Goal: Check status: Check status

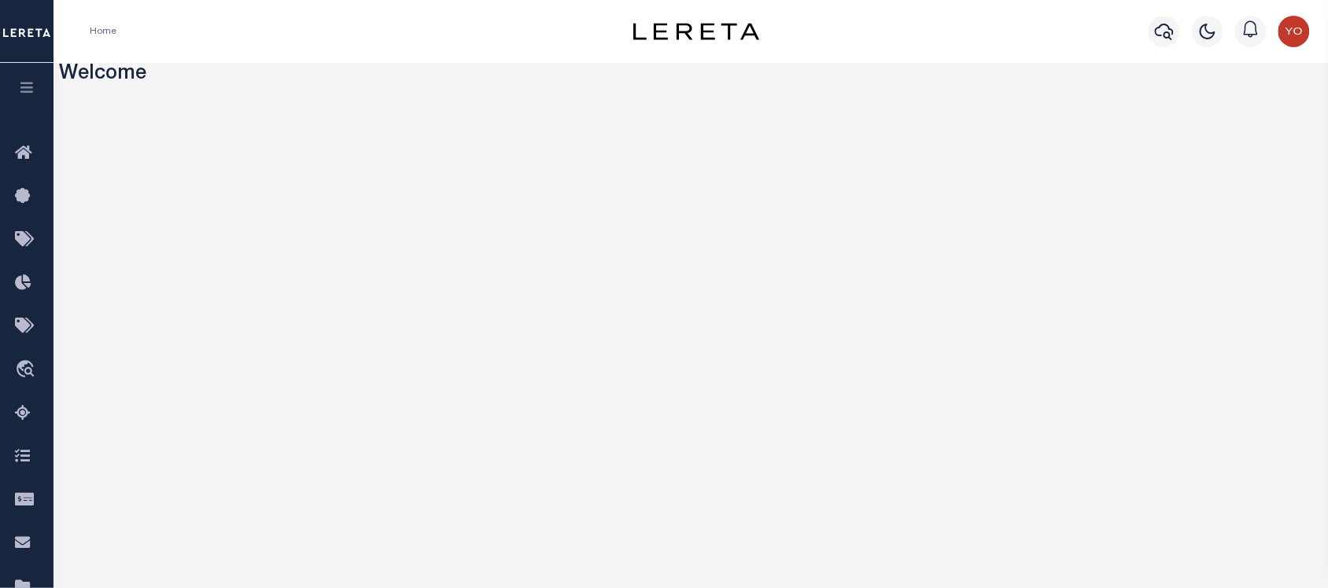
click at [35, 90] on icon "button" at bounding box center [27, 87] width 18 height 14
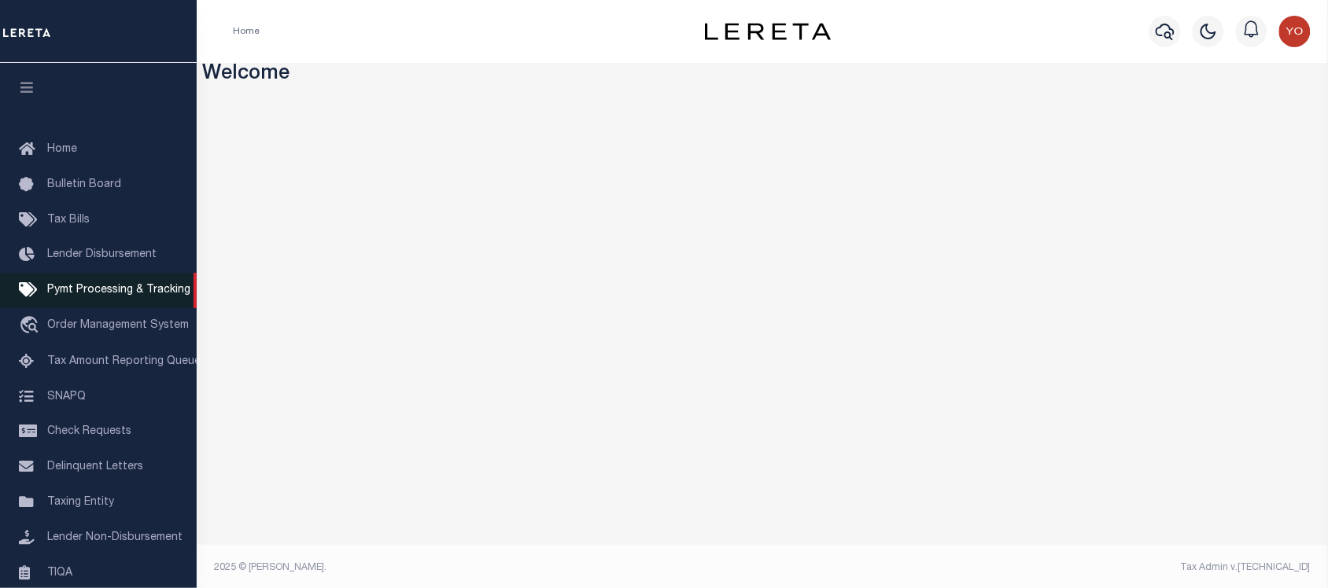
click at [152, 293] on span "Pymt Processing & Tracking" at bounding box center [118, 290] width 143 height 11
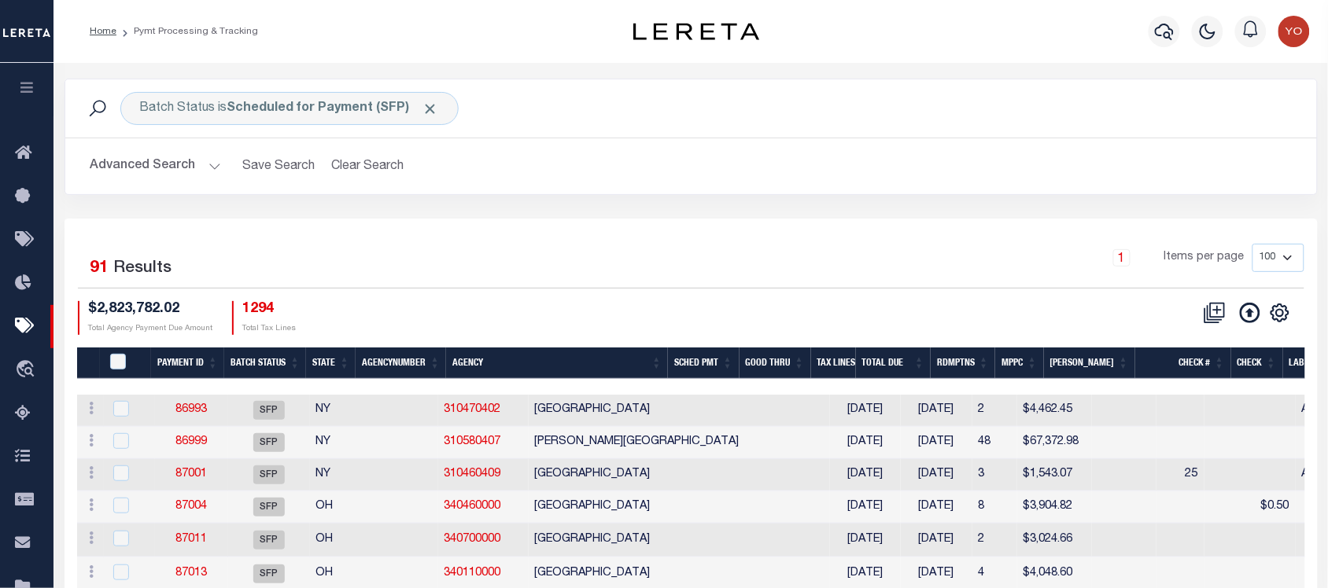
drag, startPoint x: 612, startPoint y: 328, endPoint x: 497, endPoint y: 227, distance: 153.3
click at [178, 173] on button "Advanced Search" at bounding box center [155, 166] width 131 height 31
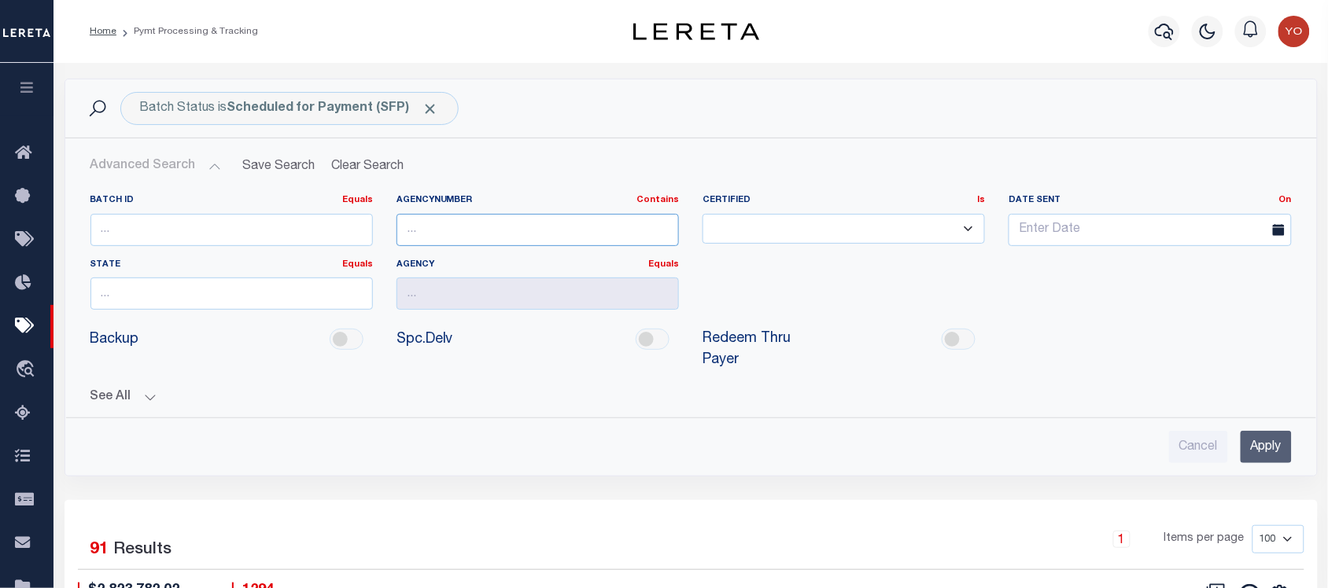
click at [489, 226] on input "text" at bounding box center [537, 230] width 282 height 32
paste input "060060214"
type input "060060214"
click at [230, 227] on input "number" at bounding box center [231, 230] width 282 height 32
type input "87924"
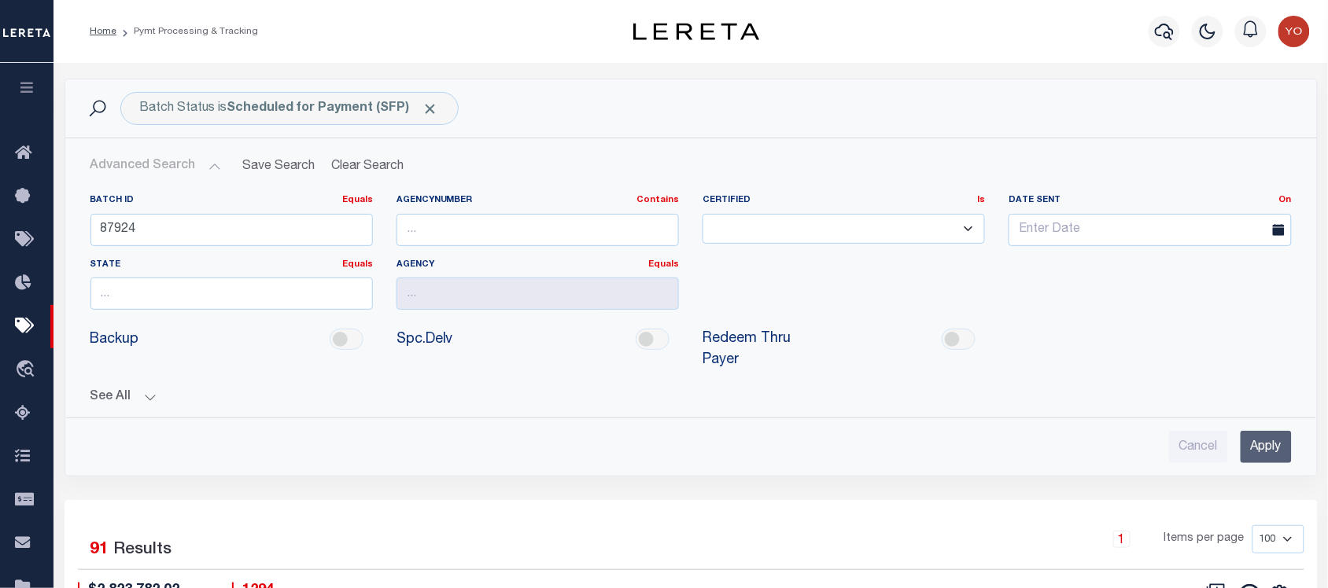
click at [1284, 445] on input "Apply" at bounding box center [1266, 447] width 51 height 32
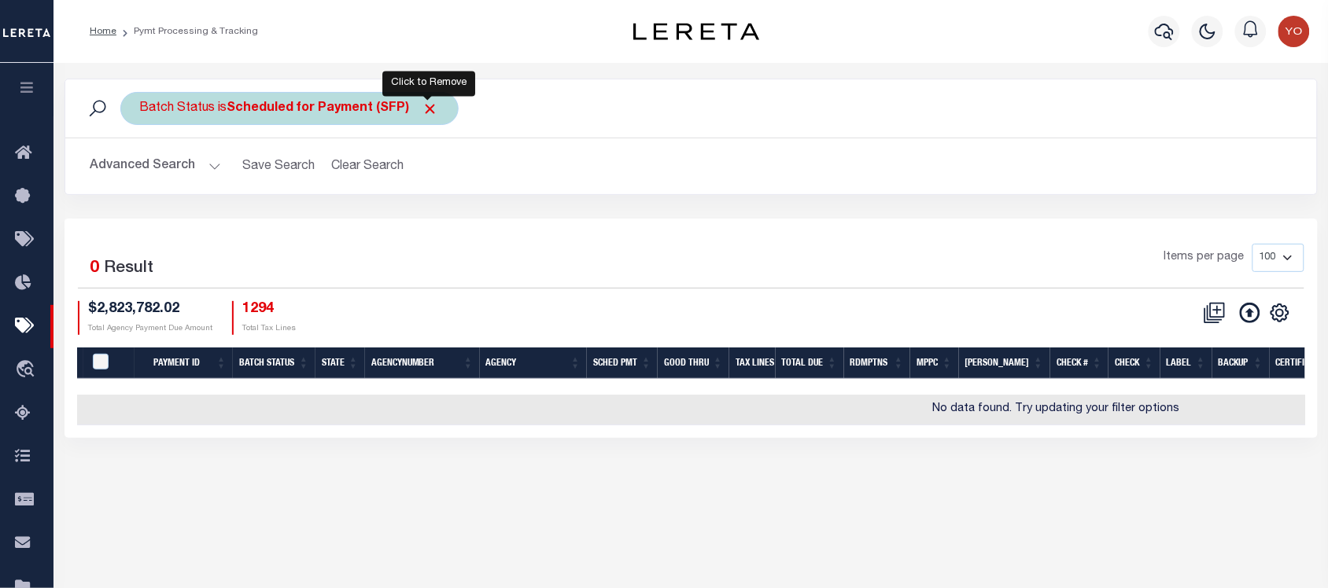
click at [427, 105] on span "Click to Remove" at bounding box center [430, 109] width 17 height 17
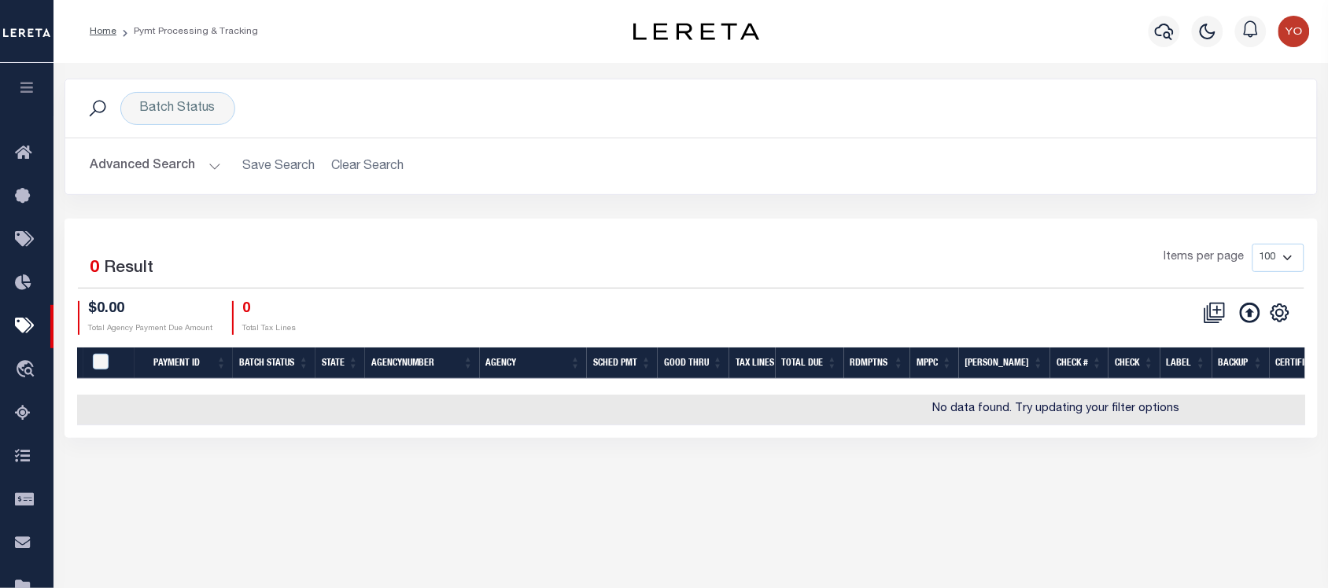
click at [205, 156] on button "Advanced Search" at bounding box center [155, 166] width 131 height 31
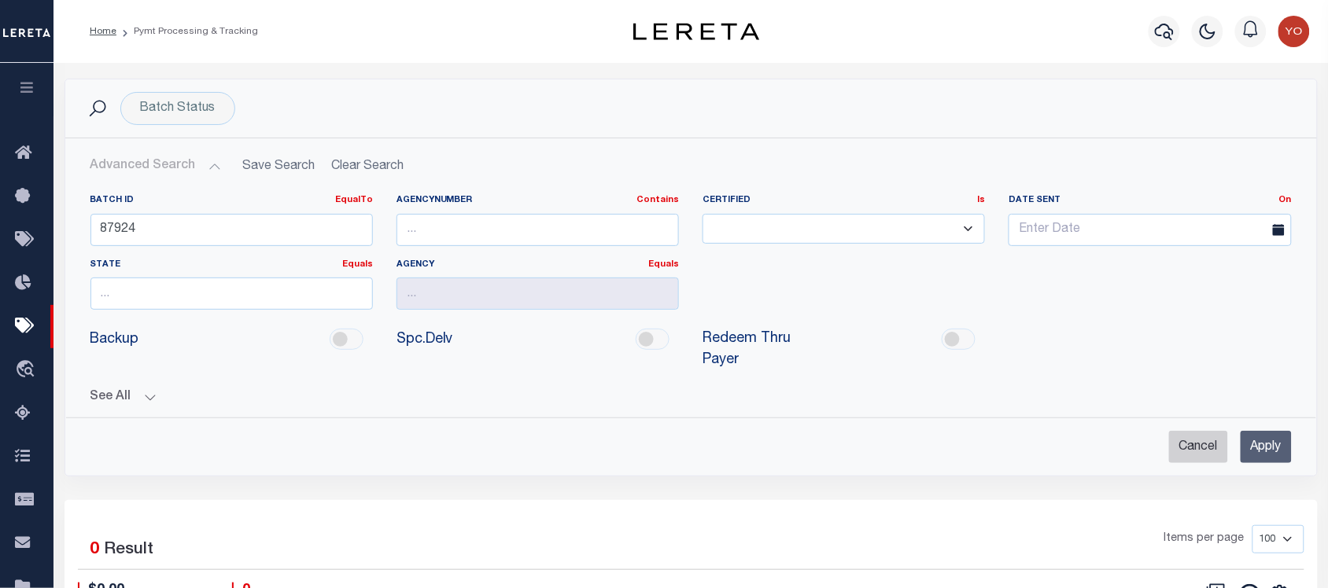
click at [1215, 453] on input "Cancel" at bounding box center [1198, 447] width 59 height 32
checkbox input "true"
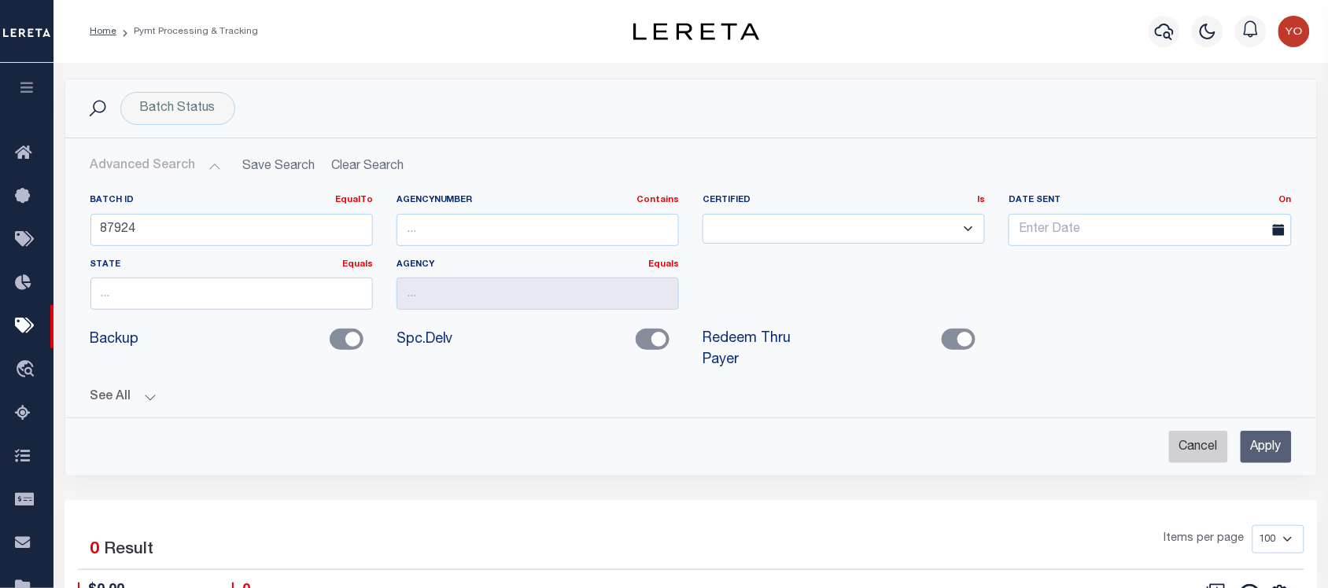
checkbox input "true"
checkbox input "false"
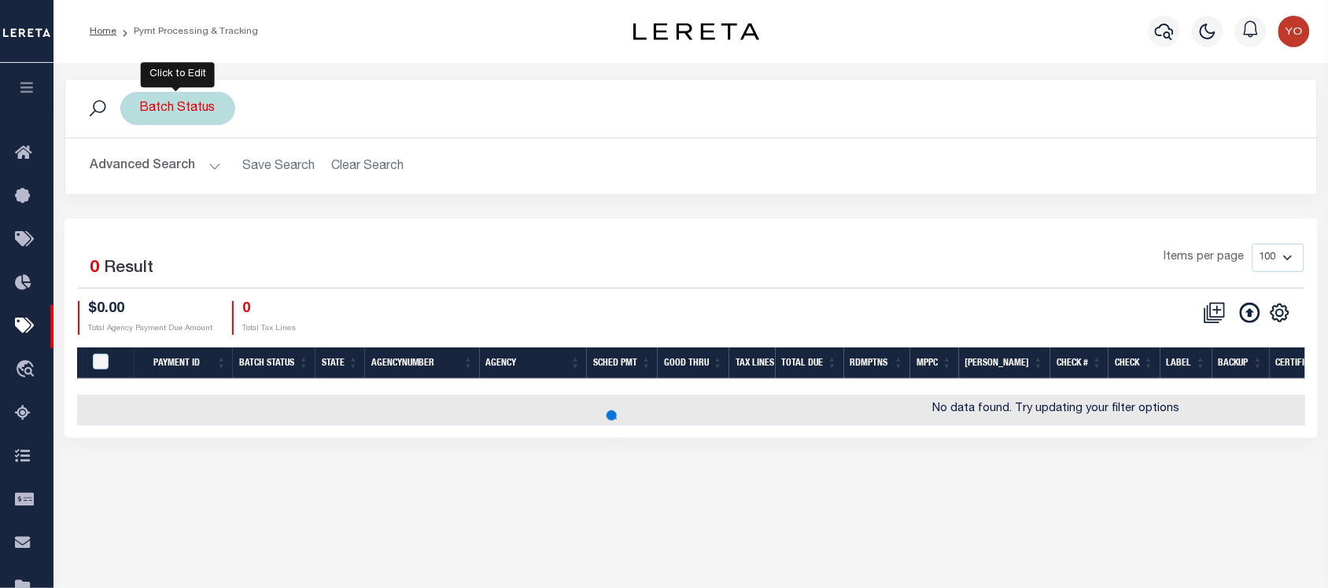
click at [201, 112] on div "Batch Status" at bounding box center [177, 108] width 115 height 33
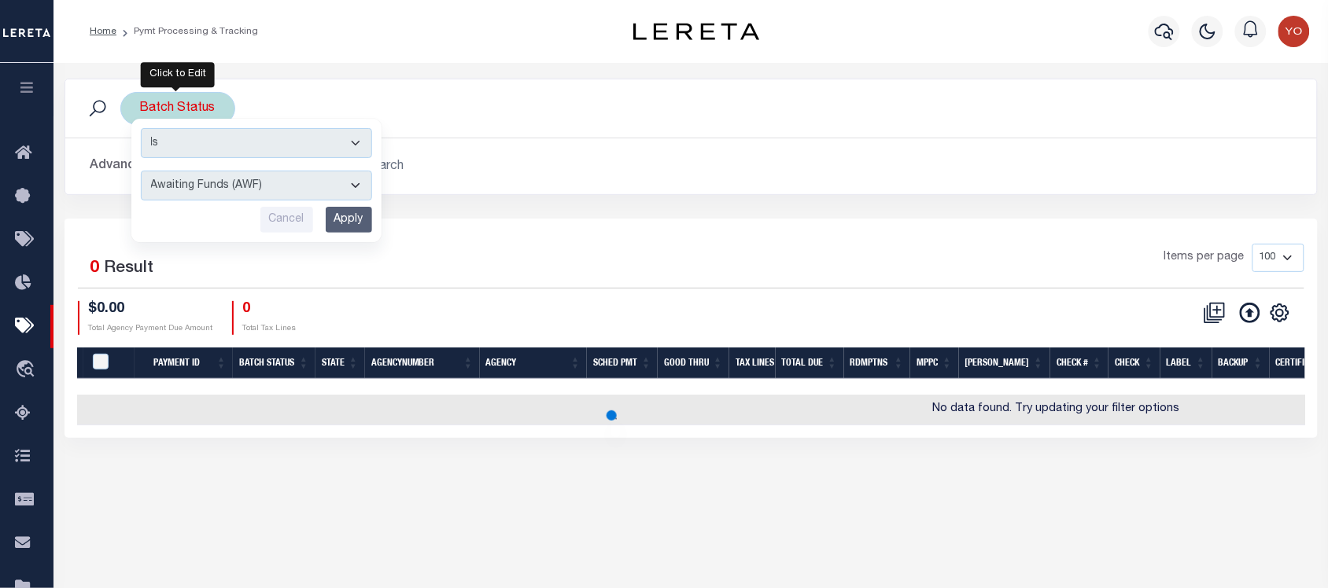
click at [360, 183] on select "Awaiting Funds (AWF) Cleared and Complete (CAC) New Check Needed (NCN) Payment …" at bounding box center [256, 186] width 231 height 30
select select "SFP"
click at [141, 171] on select "Awaiting Funds (AWF) Cleared and Complete (CAC) New Check Needed (NCN) Payment …" at bounding box center [256, 186] width 231 height 30
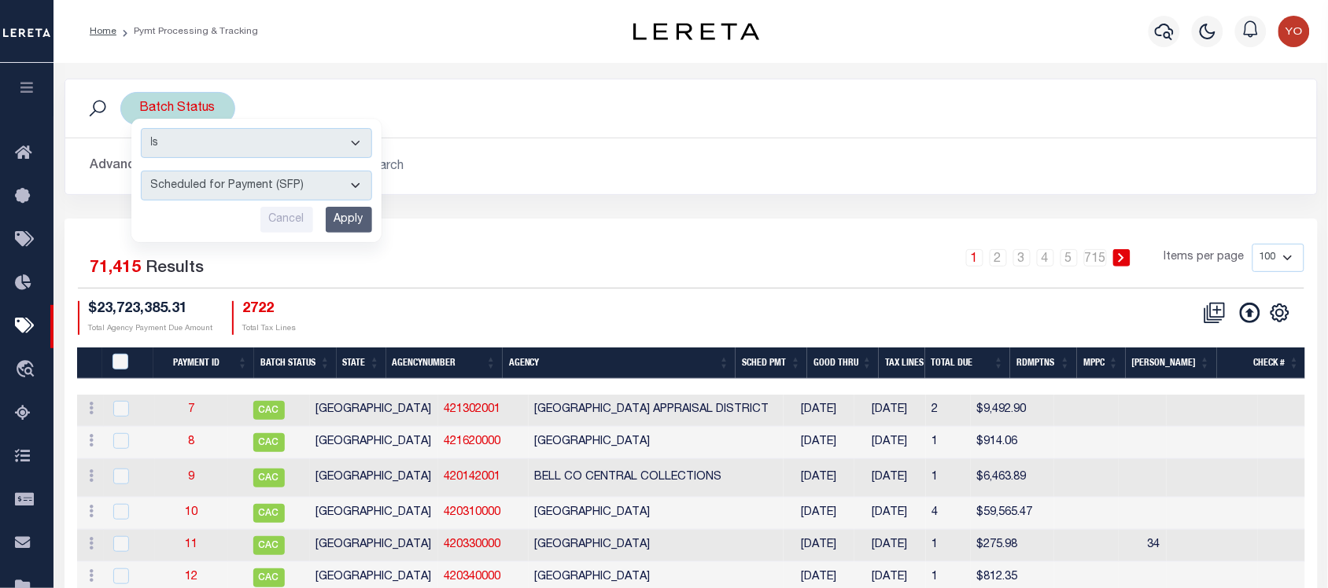
click at [354, 226] on input "Apply" at bounding box center [349, 220] width 46 height 26
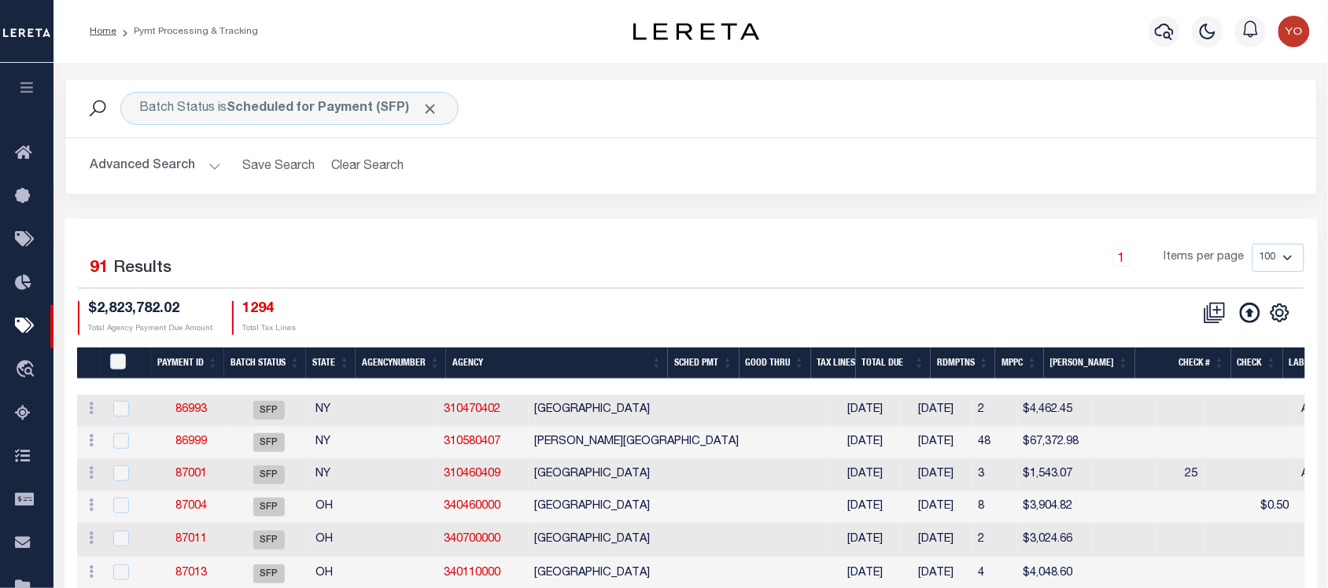
click at [175, 156] on button "Advanced Search" at bounding box center [155, 166] width 131 height 31
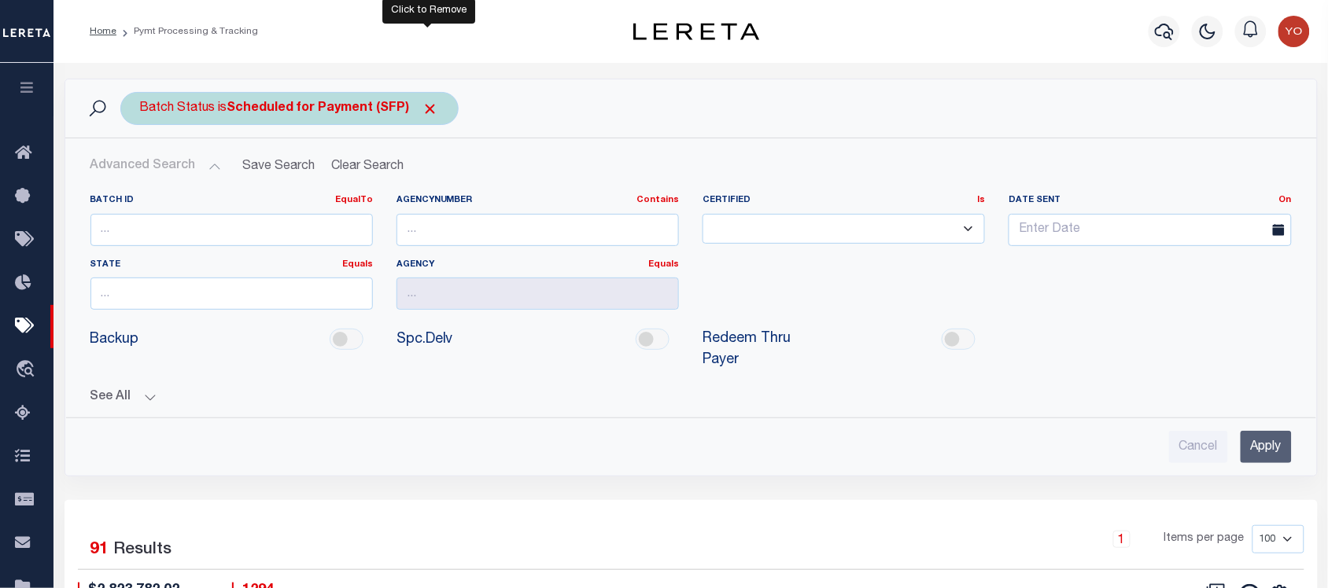
click at [427, 116] on span "Click to Remove" at bounding box center [430, 109] width 17 height 17
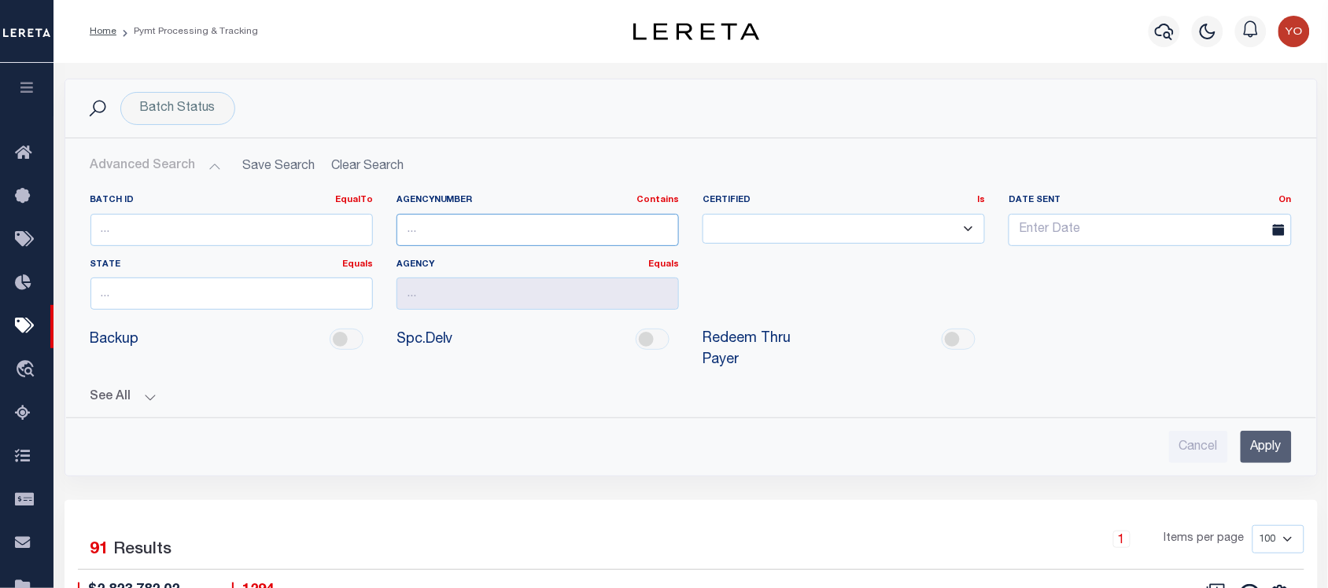
click at [459, 234] on input "text" at bounding box center [537, 230] width 282 height 32
paste input "060060214"
type input "060060214"
click at [1275, 442] on input "Apply" at bounding box center [1266, 447] width 51 height 32
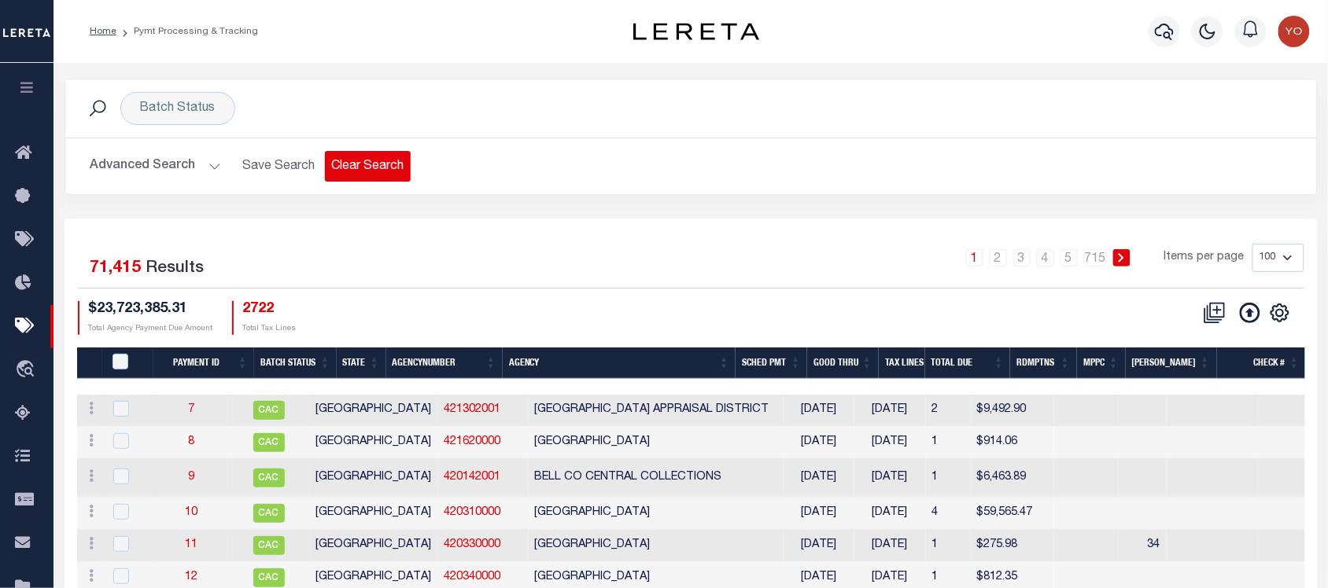
click at [360, 166] on button "Clear Search" at bounding box center [368, 166] width 86 height 31
click at [367, 162] on button "Clear Search" at bounding box center [368, 166] width 86 height 31
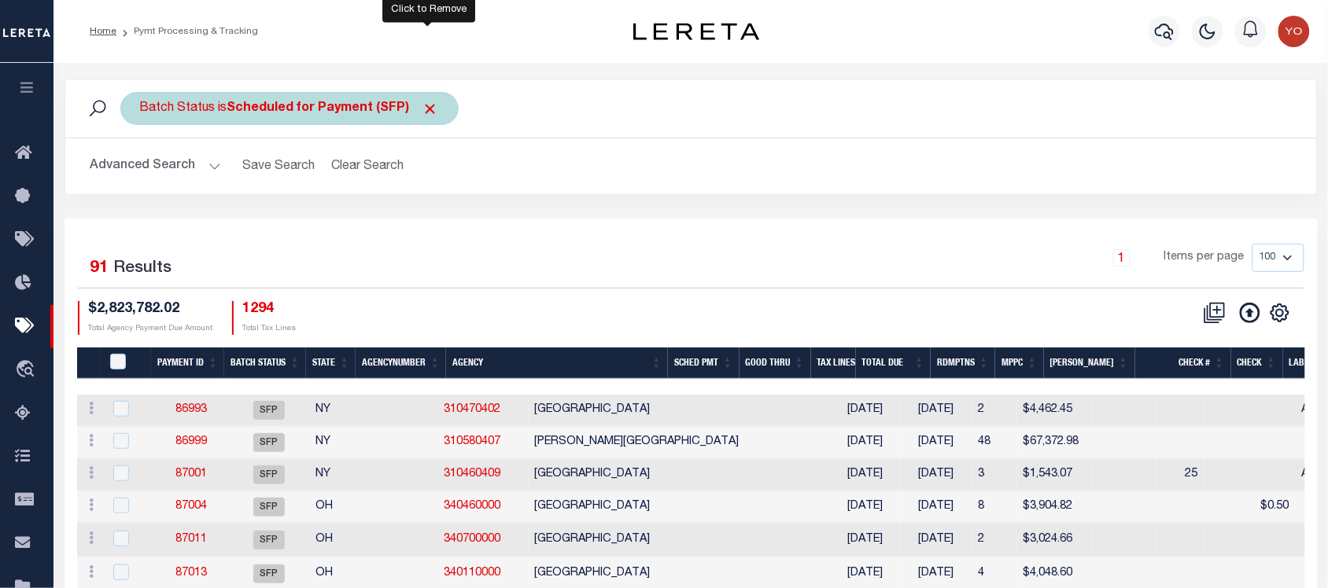
click at [430, 107] on span "Click to Remove" at bounding box center [430, 109] width 17 height 17
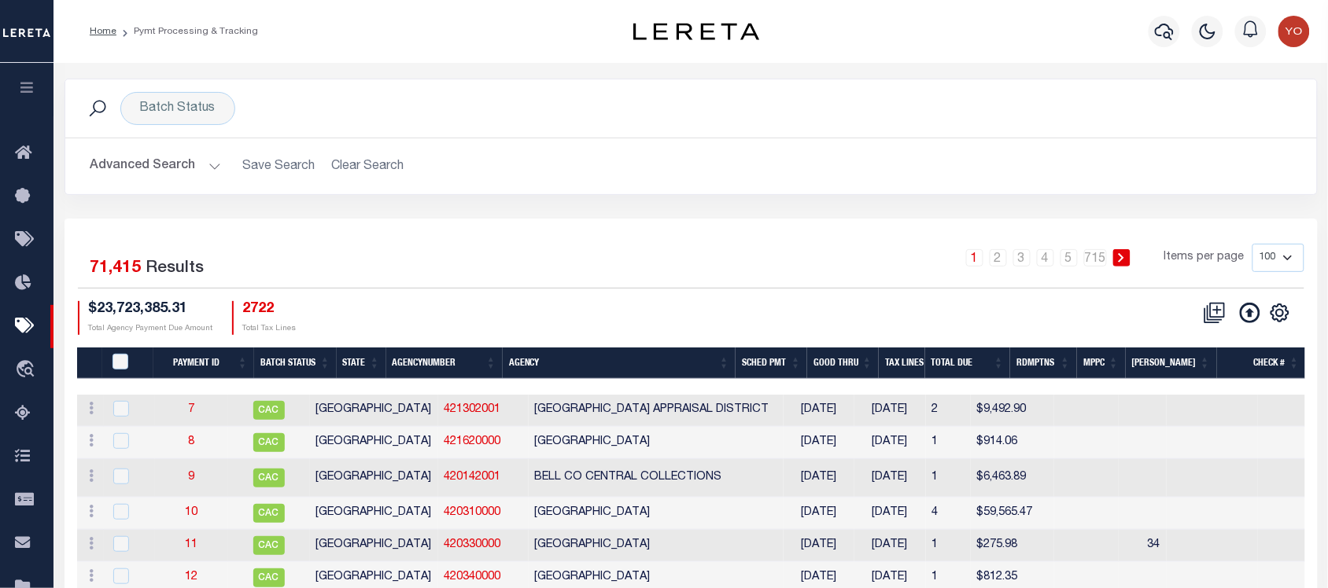
click at [185, 171] on button "Advanced Search" at bounding box center [155, 166] width 131 height 31
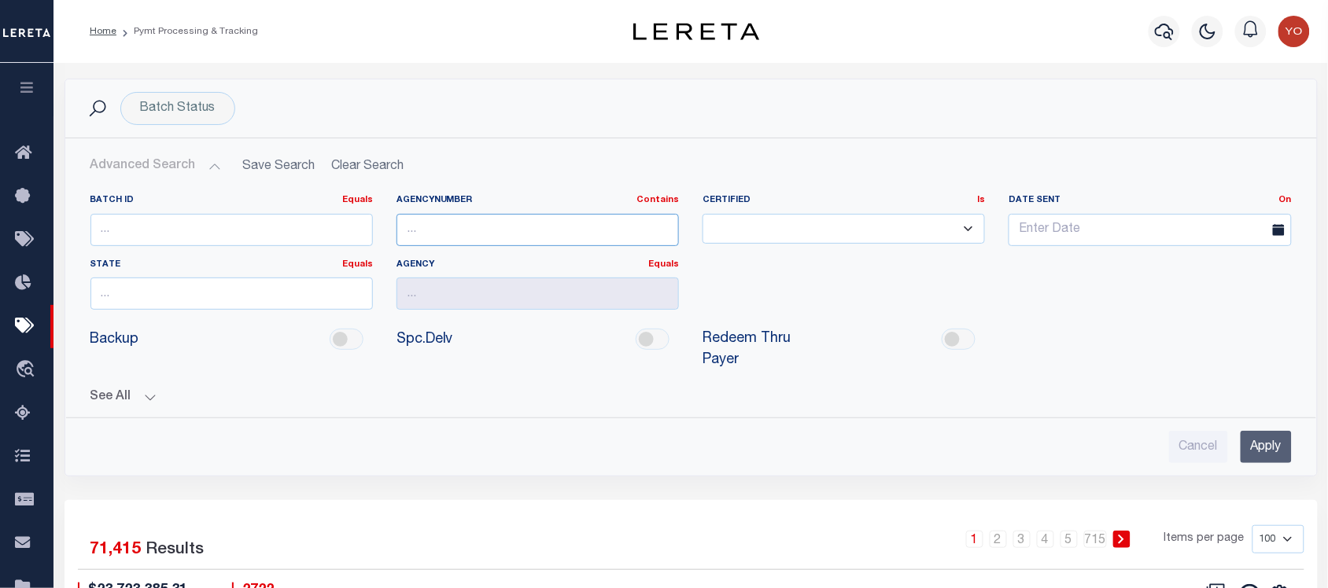
click at [507, 237] on input "text" at bounding box center [537, 230] width 282 height 32
paste input "060060214"
type input "060060214"
click at [1286, 433] on input "Apply" at bounding box center [1266, 447] width 51 height 32
